Goal: Task Accomplishment & Management: Manage account settings

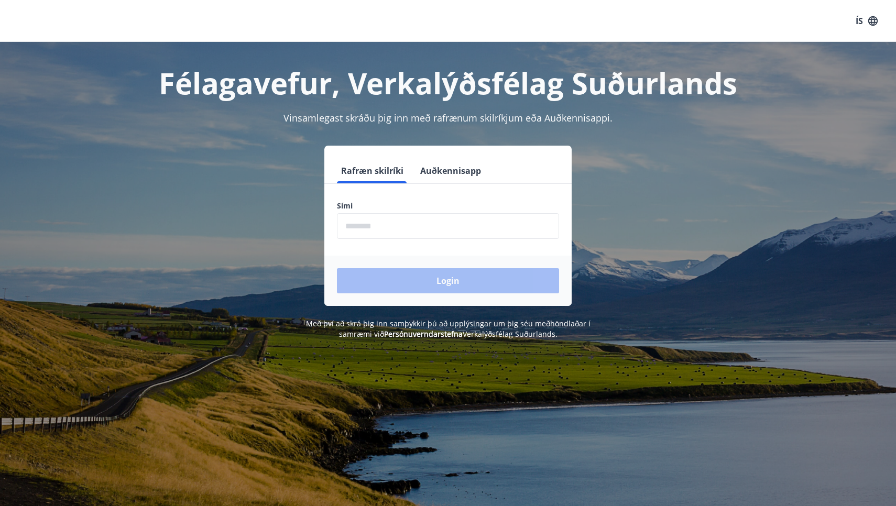
click at [429, 224] on input "phone" at bounding box center [448, 226] width 222 height 26
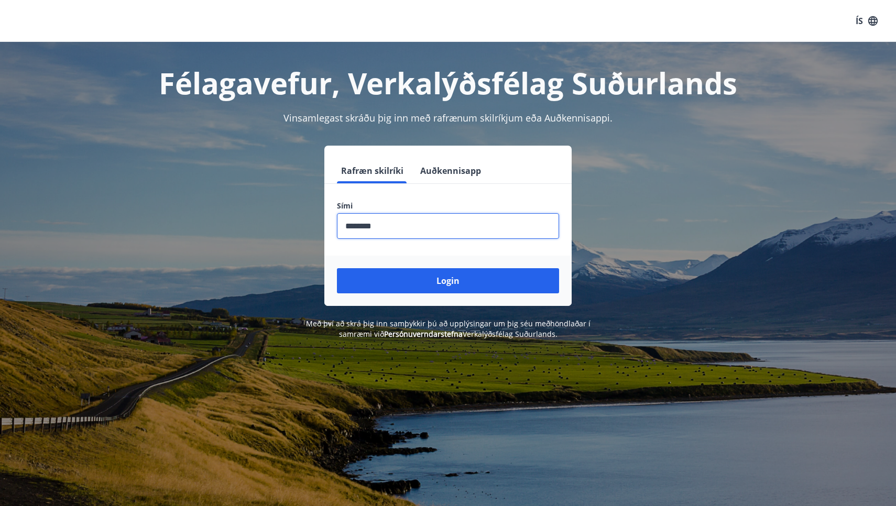
type input "********"
click at [448, 281] on button "Login" at bounding box center [448, 280] width 222 height 25
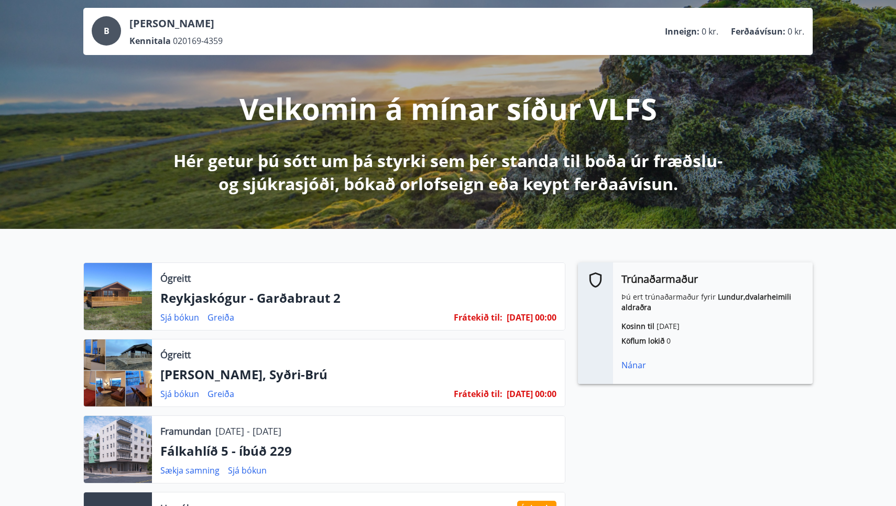
scroll to position [59, 0]
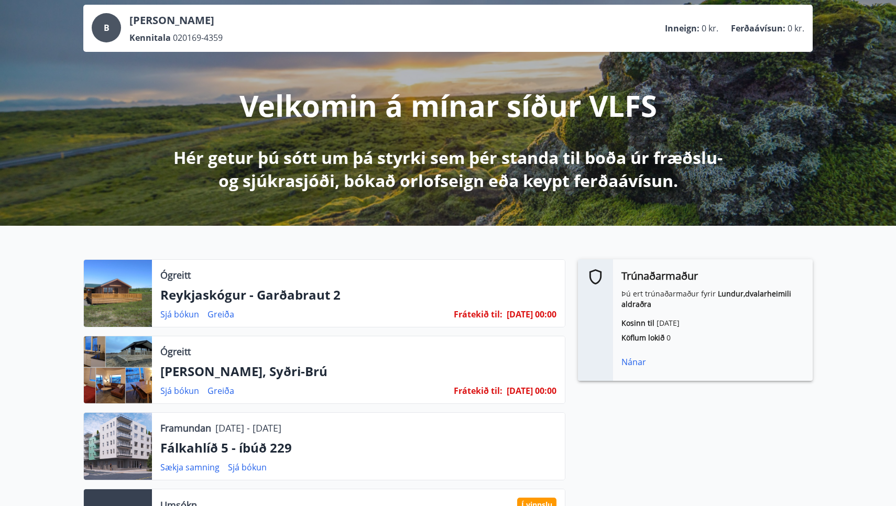
click at [125, 351] on div at bounding box center [118, 370] width 68 height 67
click at [120, 376] on div at bounding box center [118, 370] width 68 height 67
drag, startPoint x: 181, startPoint y: 370, endPoint x: 165, endPoint y: 370, distance: 16.8
click at [172, 370] on p "[PERSON_NAME], Syðri-Brú" at bounding box center [358, 372] width 396 height 18
click at [112, 382] on div at bounding box center [118, 370] width 68 height 67
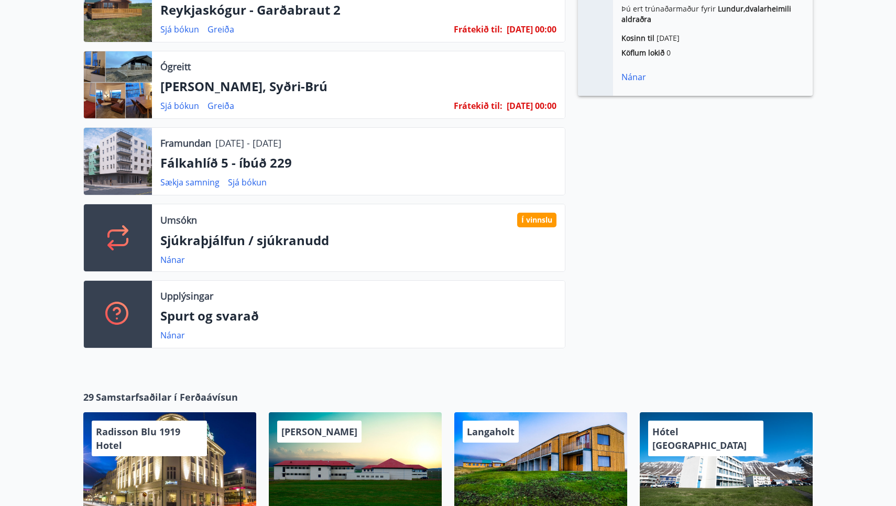
scroll to position [335, 0]
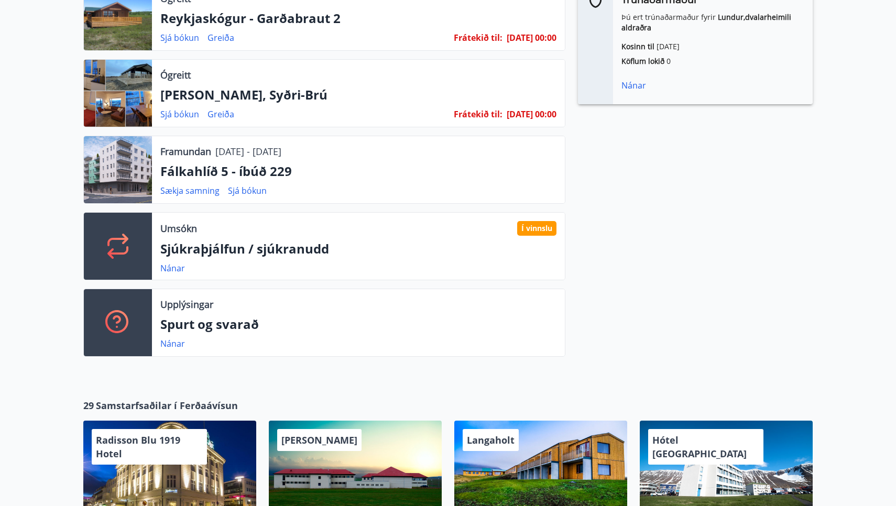
click at [539, 230] on div "Í vinnslu" at bounding box center [536, 228] width 39 height 15
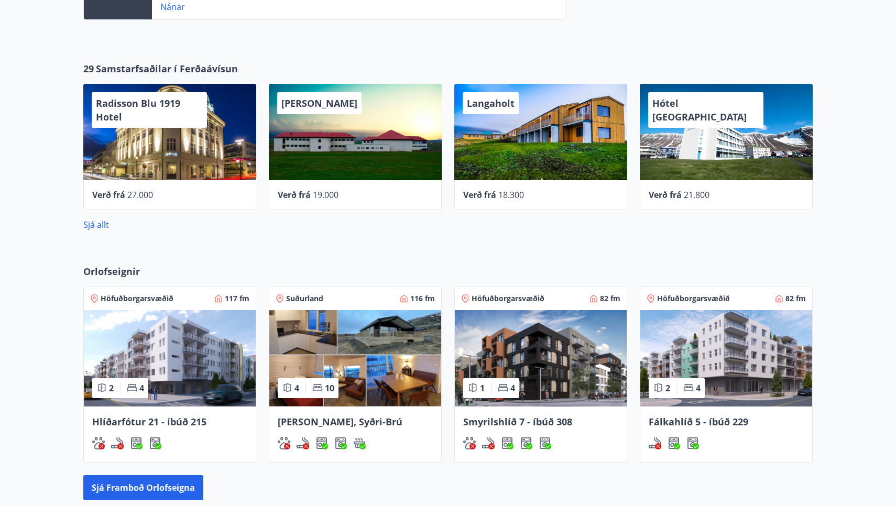
scroll to position [673, 0]
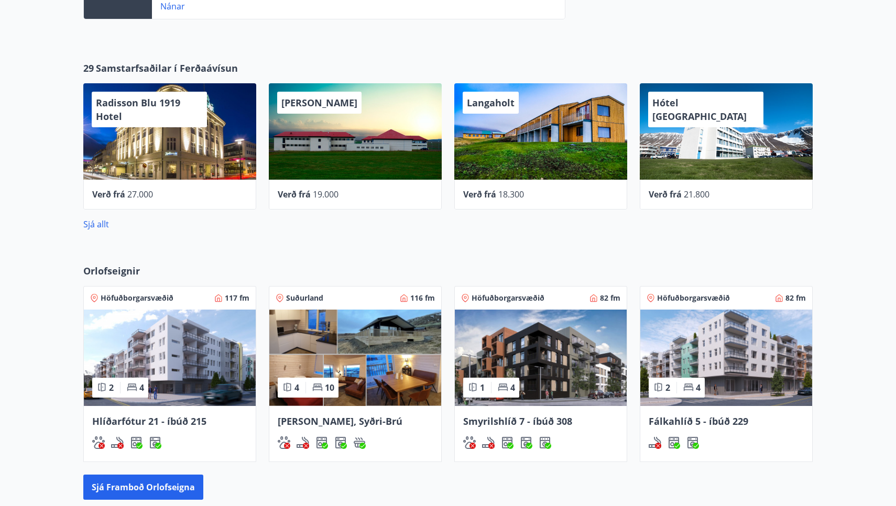
click at [354, 379] on img at bounding box center [355, 358] width 172 height 96
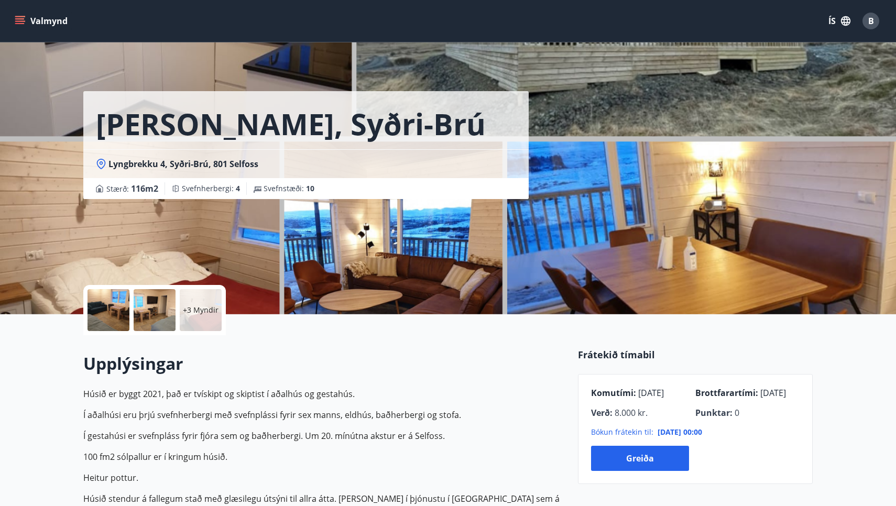
click at [113, 319] on div at bounding box center [109, 310] width 42 height 42
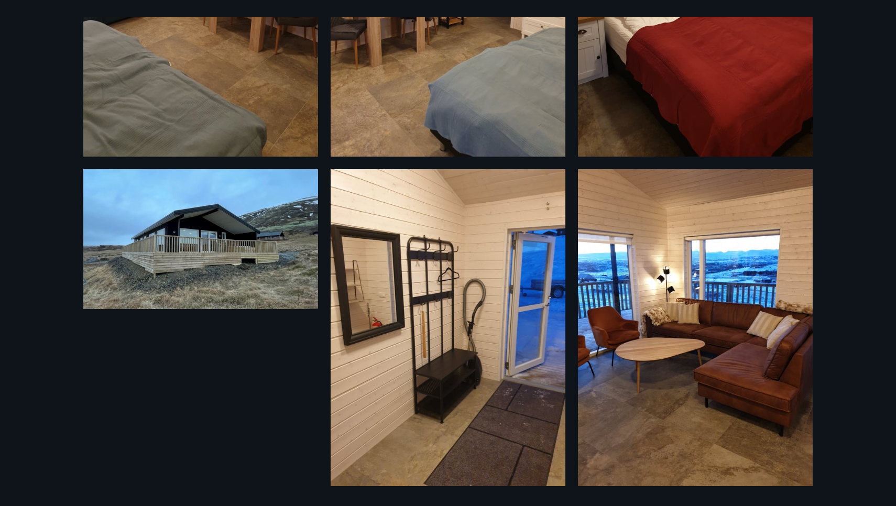
scroll to position [549, 0]
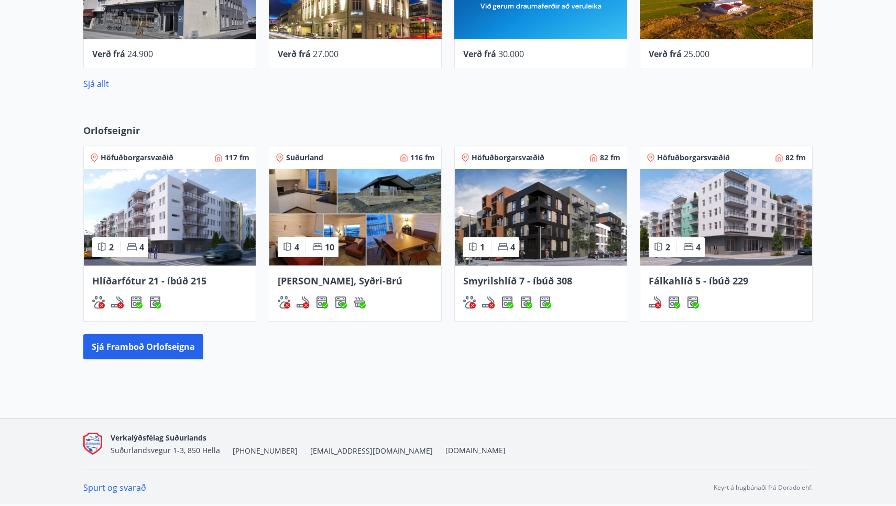
scroll to position [813, 0]
click at [503, 252] on div "4" at bounding box center [506, 248] width 17 height 12
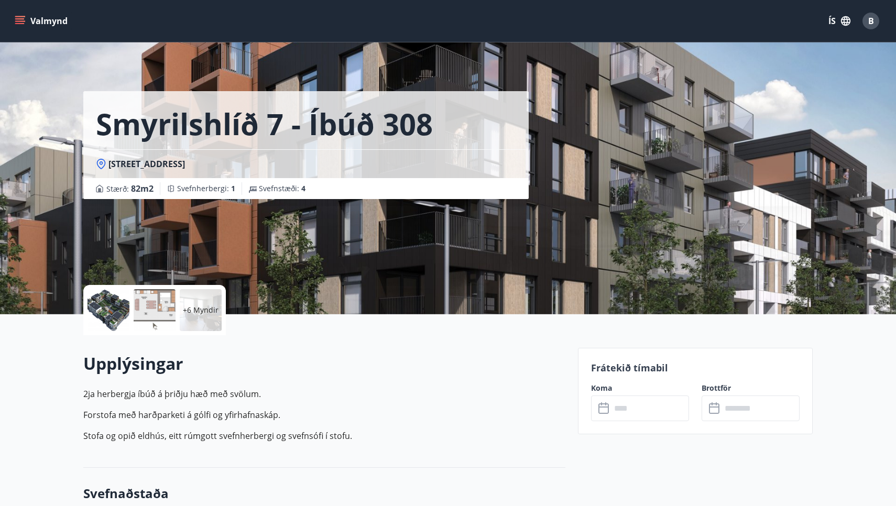
scroll to position [714, 0]
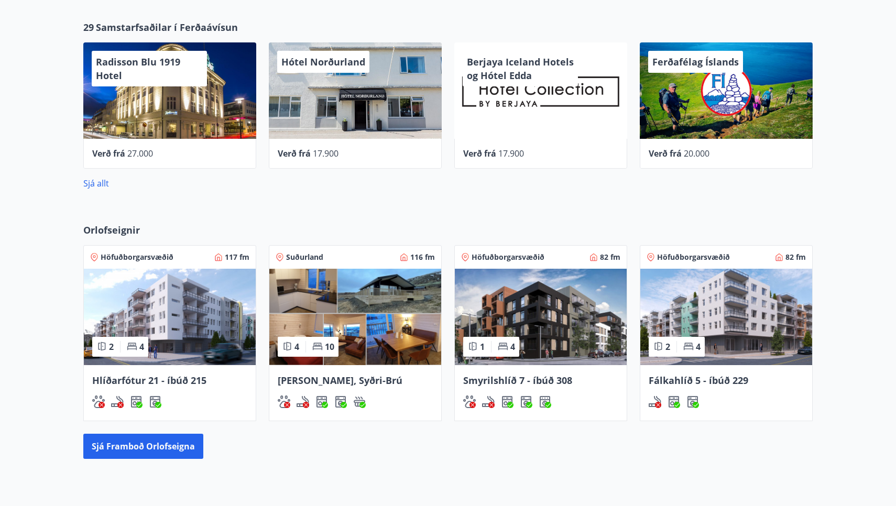
click at [683, 379] on span "Fálkahlíð 5 - íbúð 229" at bounding box center [699, 380] width 100 height 13
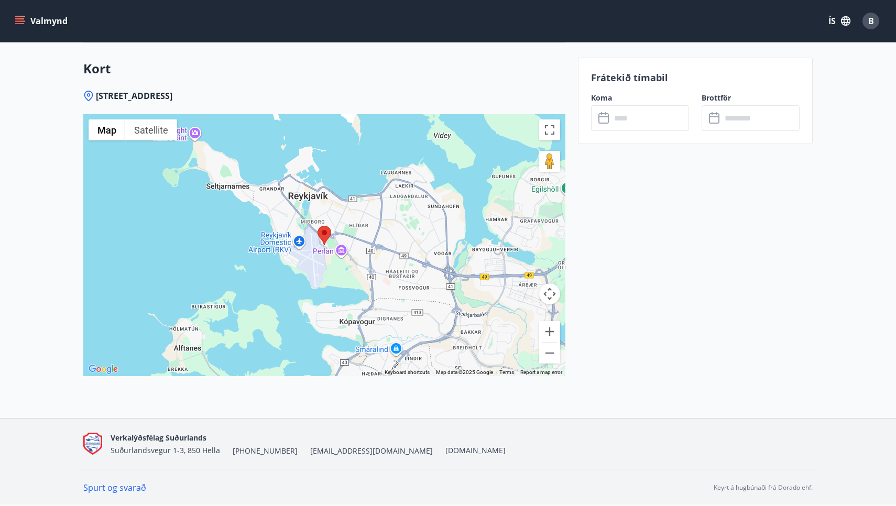
scroll to position [1125, 0]
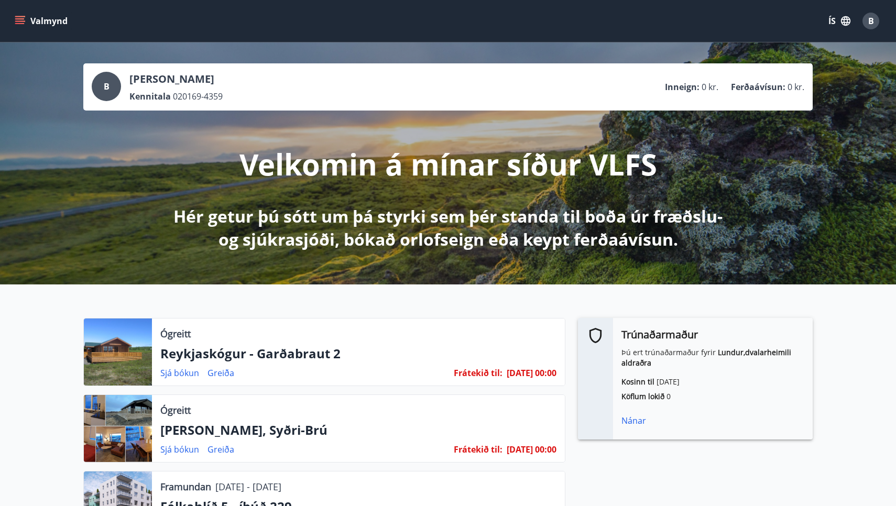
click at [21, 17] on icon "menu" at bounding box center [20, 21] width 10 height 10
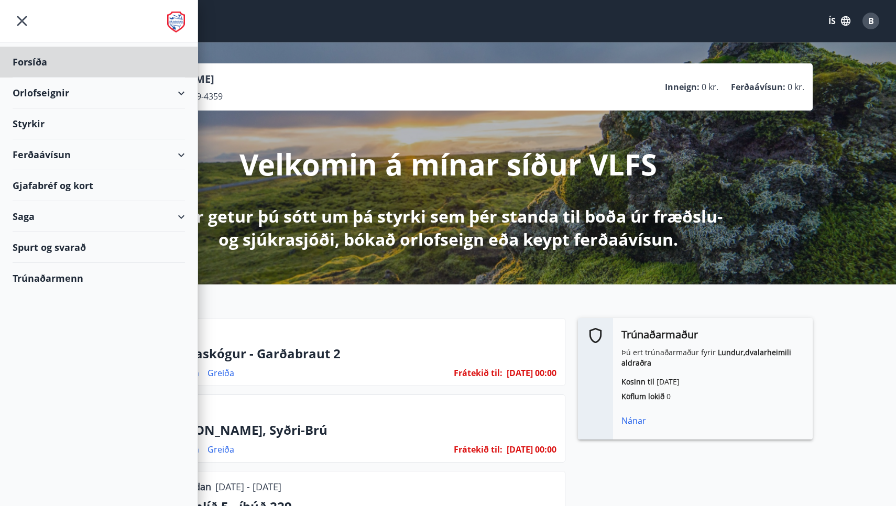
click at [81, 127] on div "Styrkir" at bounding box center [99, 123] width 172 height 31
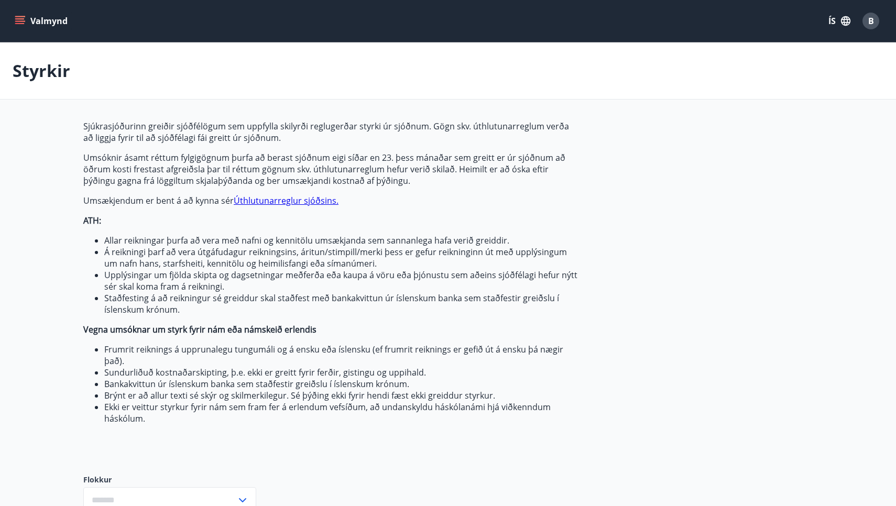
type input "***"
click at [870, 20] on span "B" at bounding box center [872, 21] width 6 height 12
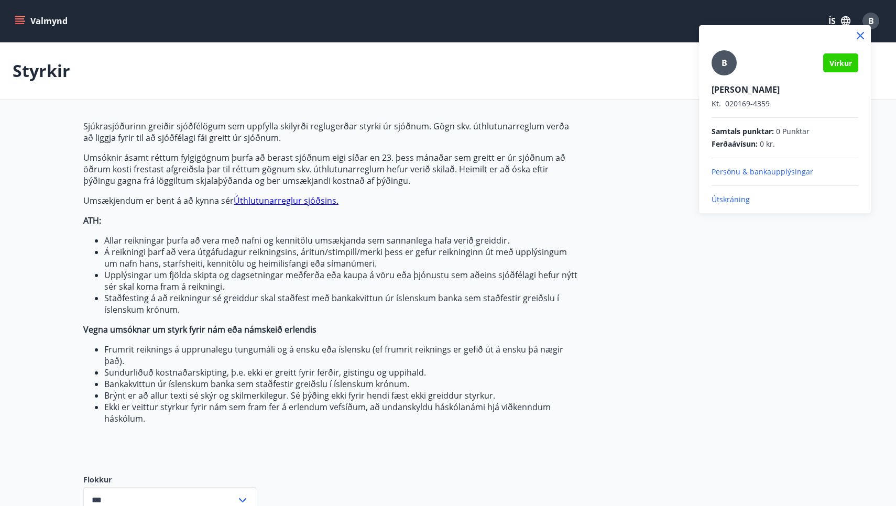
click at [724, 199] on p "Útskráning" at bounding box center [785, 199] width 147 height 10
